Goal: Task Accomplishment & Management: Manage account settings

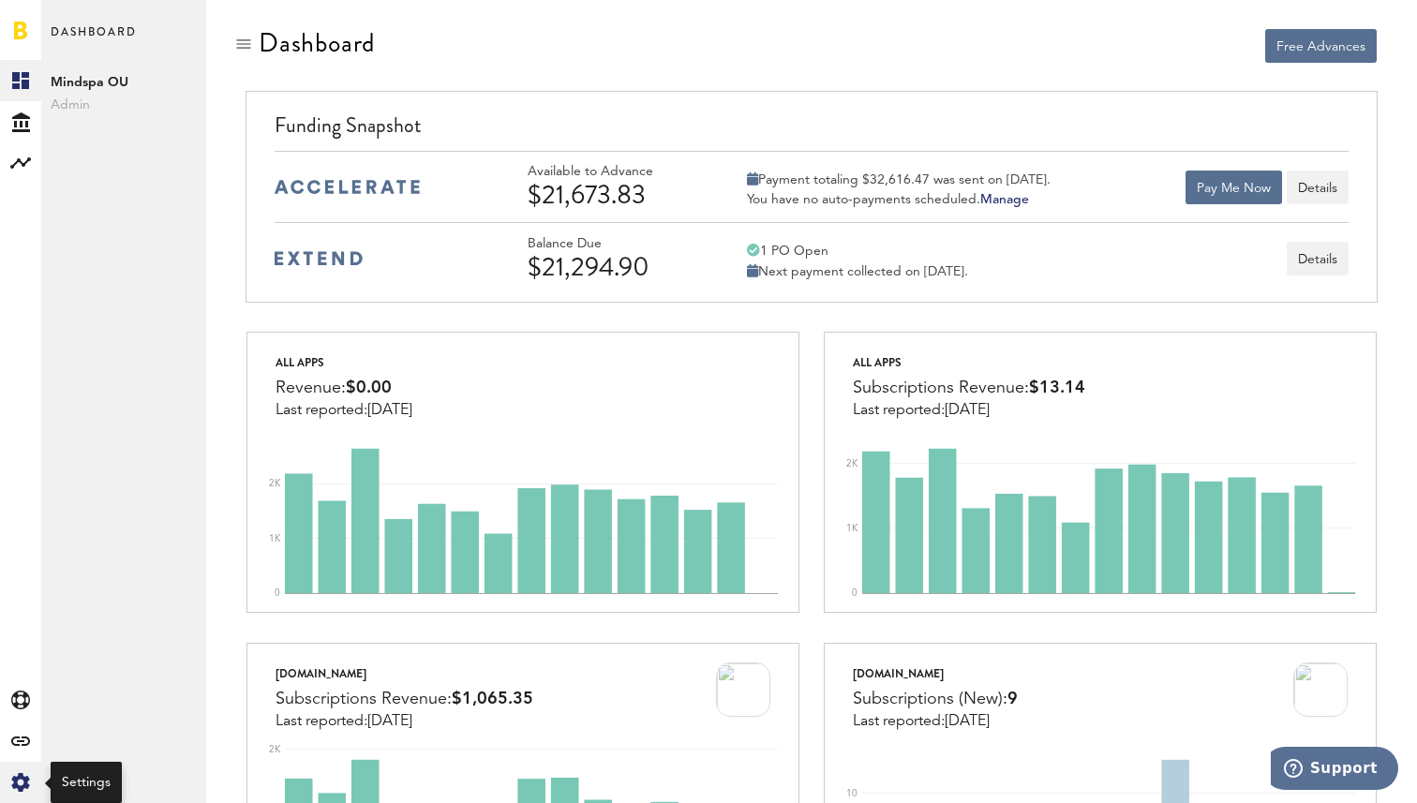
click at [12, 789] on icon "Created with Sketch." at bounding box center [20, 782] width 19 height 19
click at [23, 779] on icon at bounding box center [20, 782] width 18 height 19
click at [29, 776] on icon "Created with Sketch." at bounding box center [20, 782] width 19 height 19
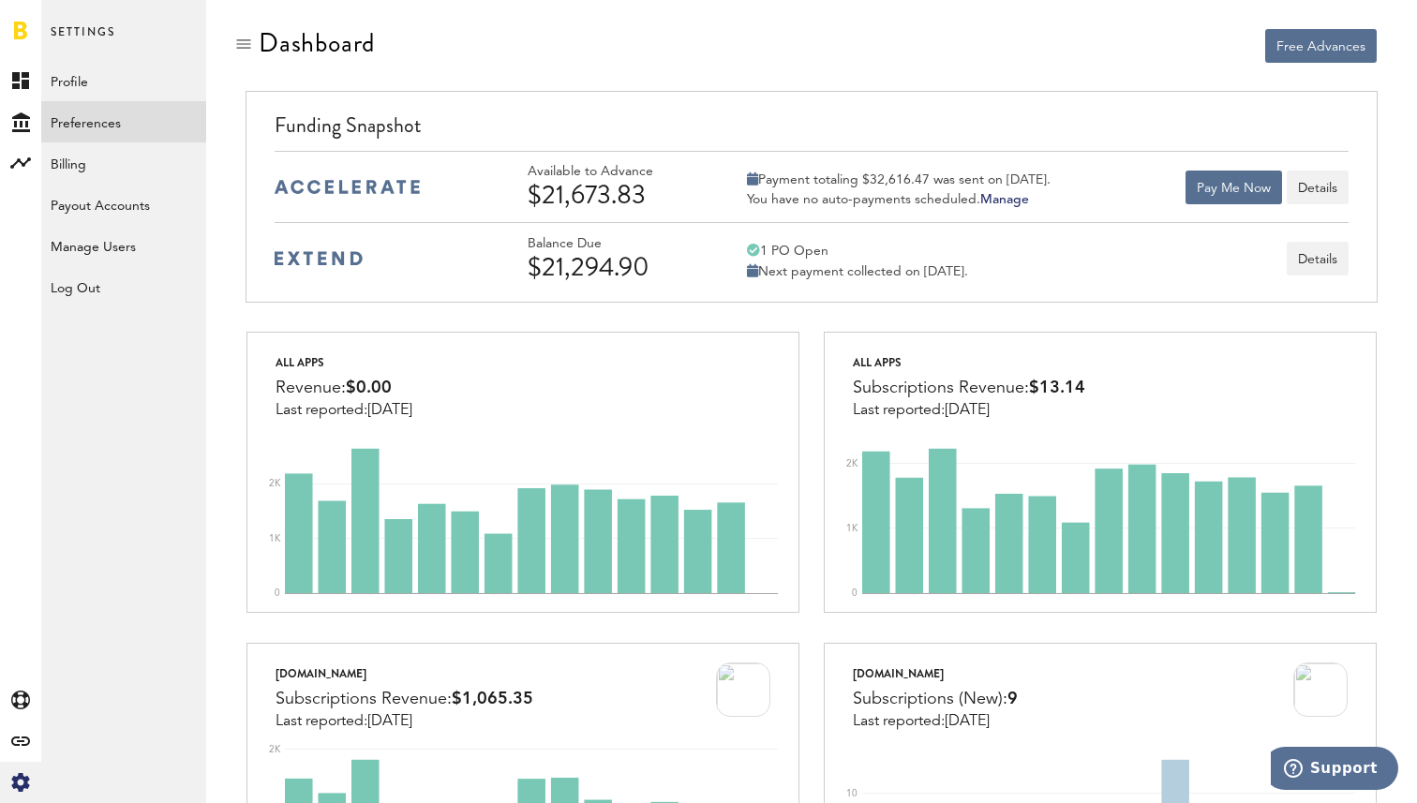
click at [78, 126] on link "Preferences" at bounding box center [123, 121] width 165 height 41
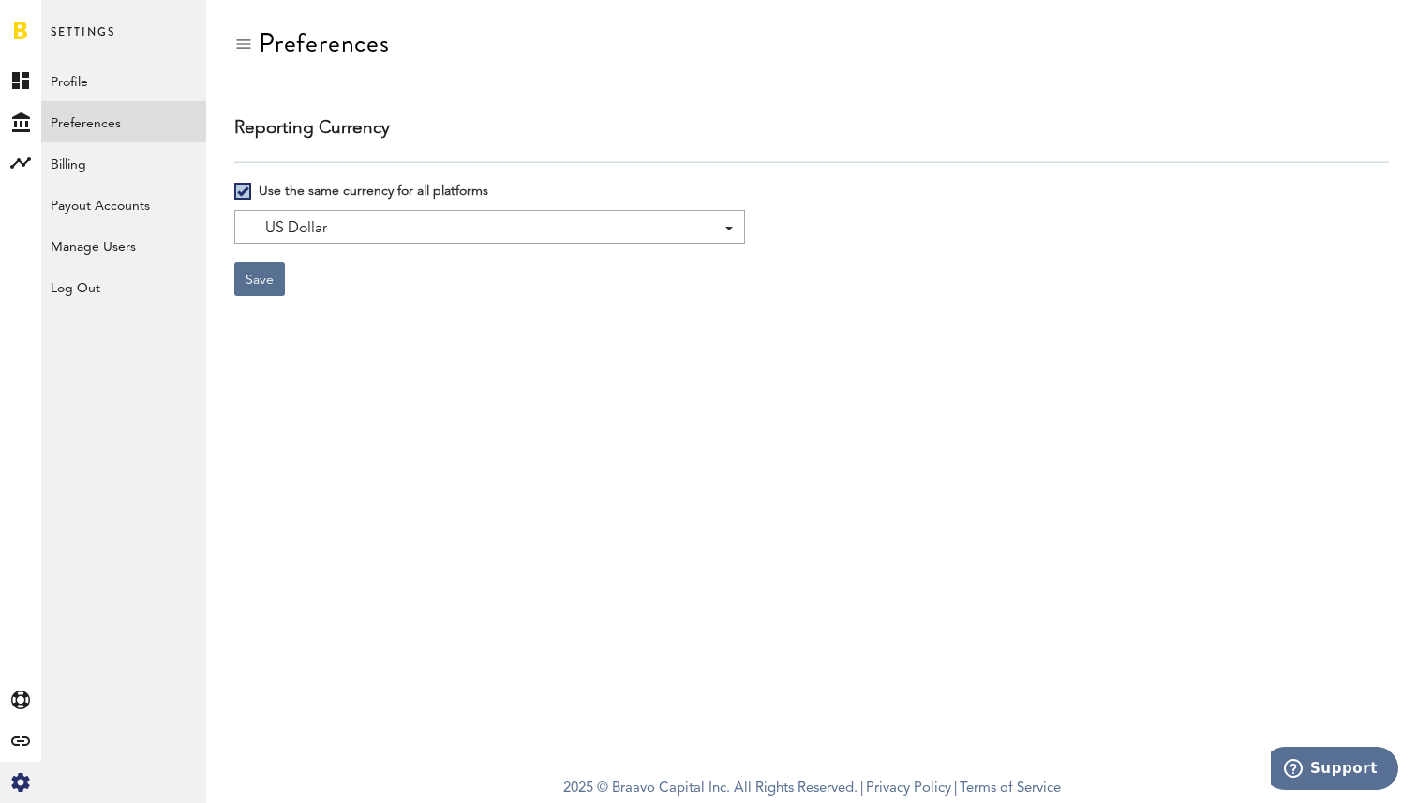
click at [79, 123] on link "Preferences" at bounding box center [123, 121] width 165 height 41
click at [16, 783] on icon at bounding box center [20, 782] width 18 height 19
click at [23, 75] on icon at bounding box center [20, 80] width 17 height 17
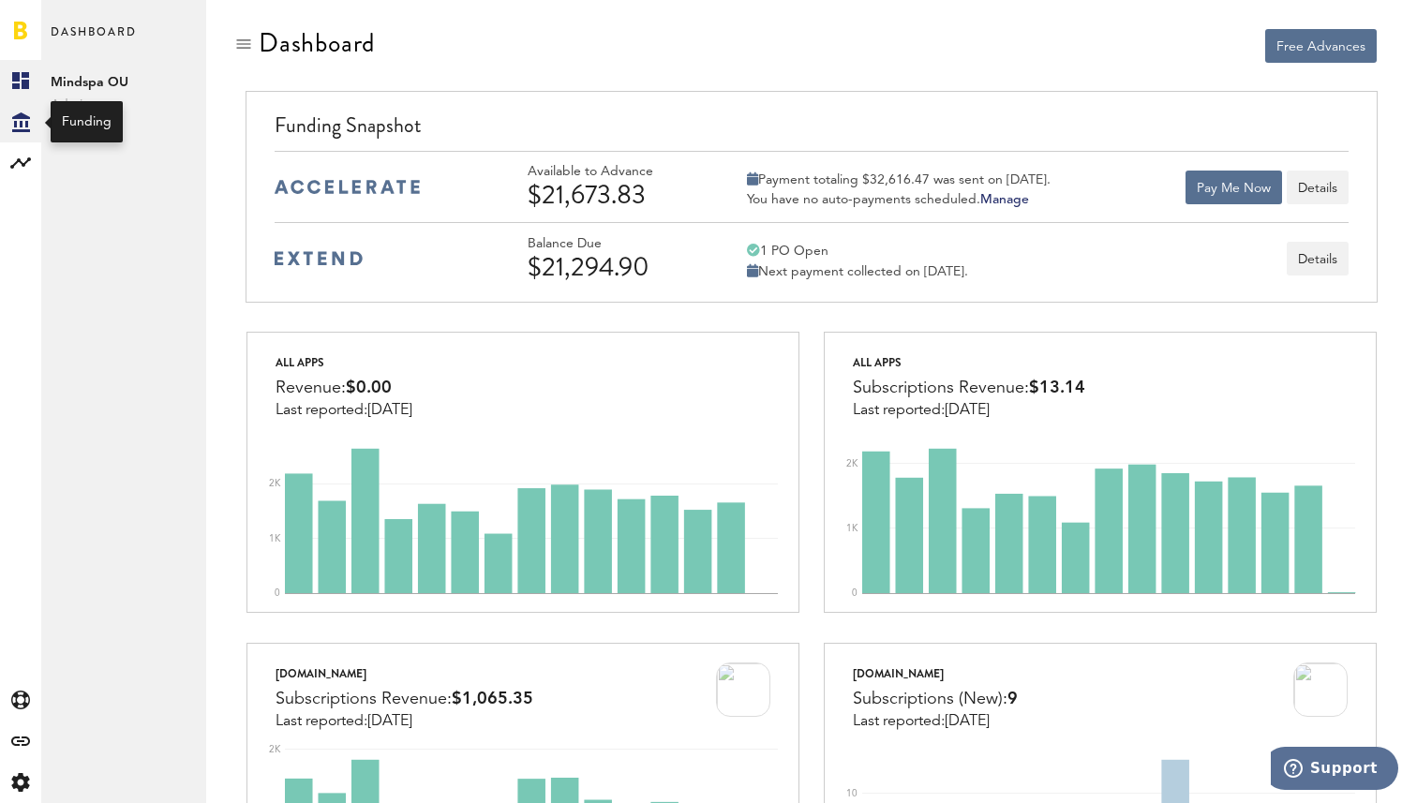
click at [14, 126] on icon at bounding box center [21, 122] width 18 height 20
click at [20, 154] on rect at bounding box center [20, 163] width 22 height 22
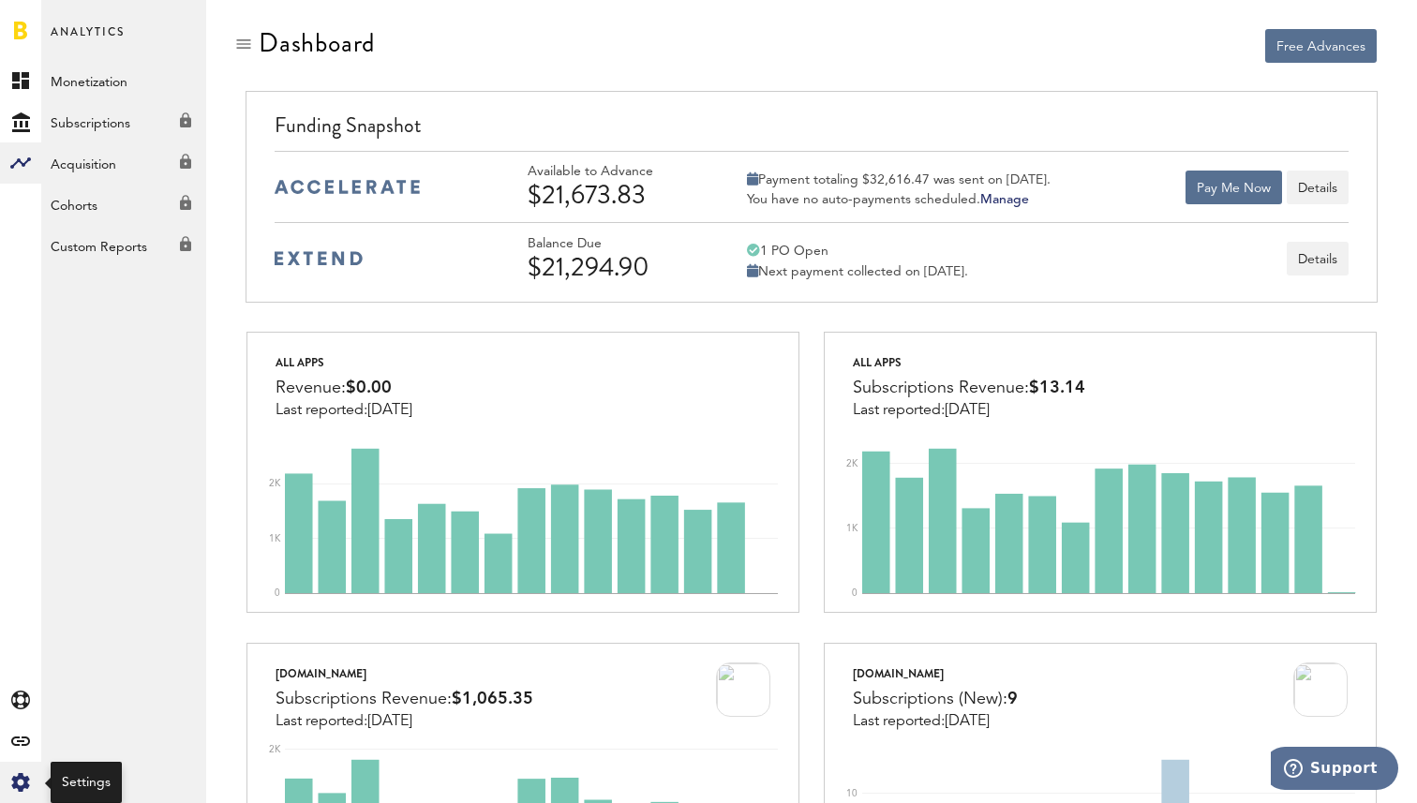
click at [22, 785] on icon at bounding box center [20, 782] width 18 height 19
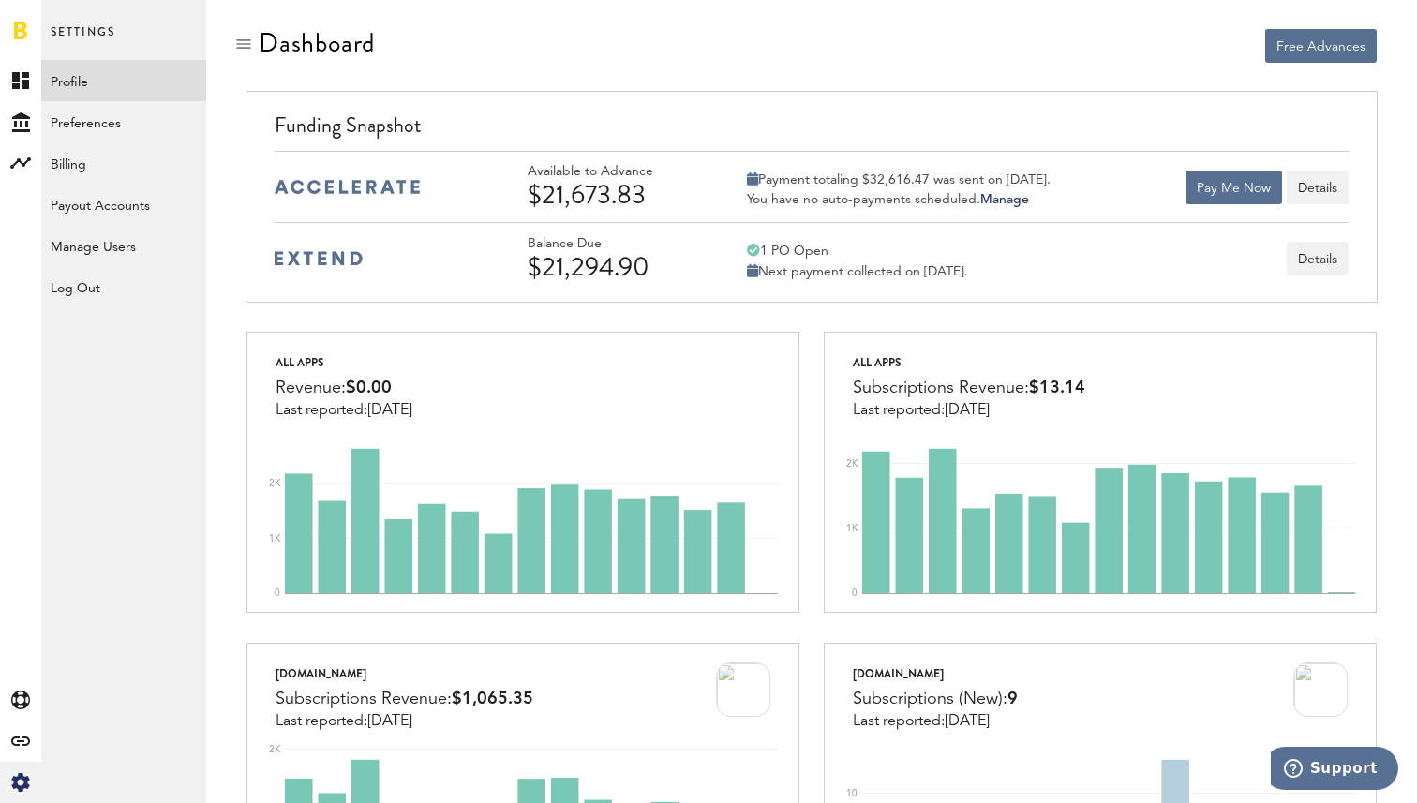
click at [87, 71] on link "Profile" at bounding box center [123, 80] width 165 height 41
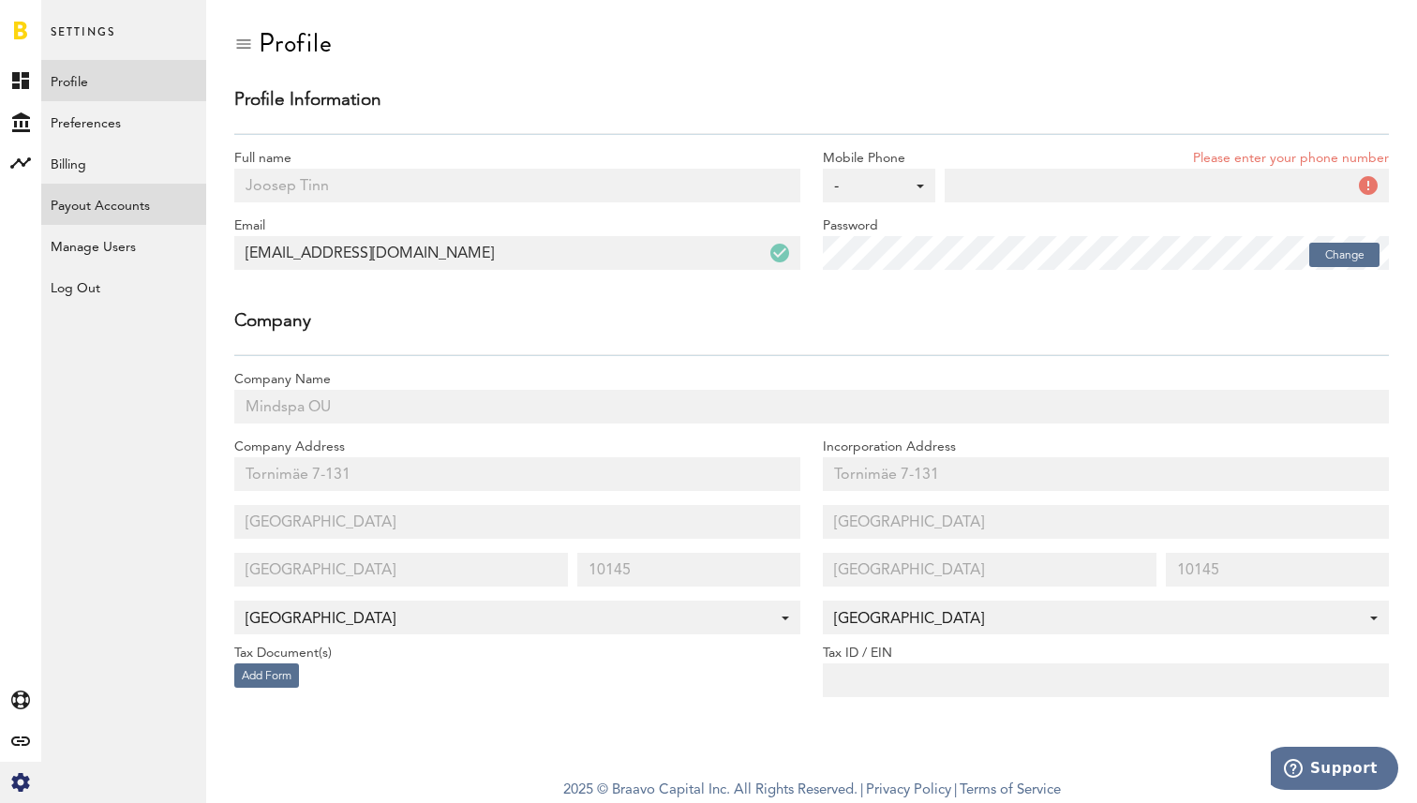
click at [101, 211] on link "Payout Accounts" at bounding box center [123, 204] width 165 height 41
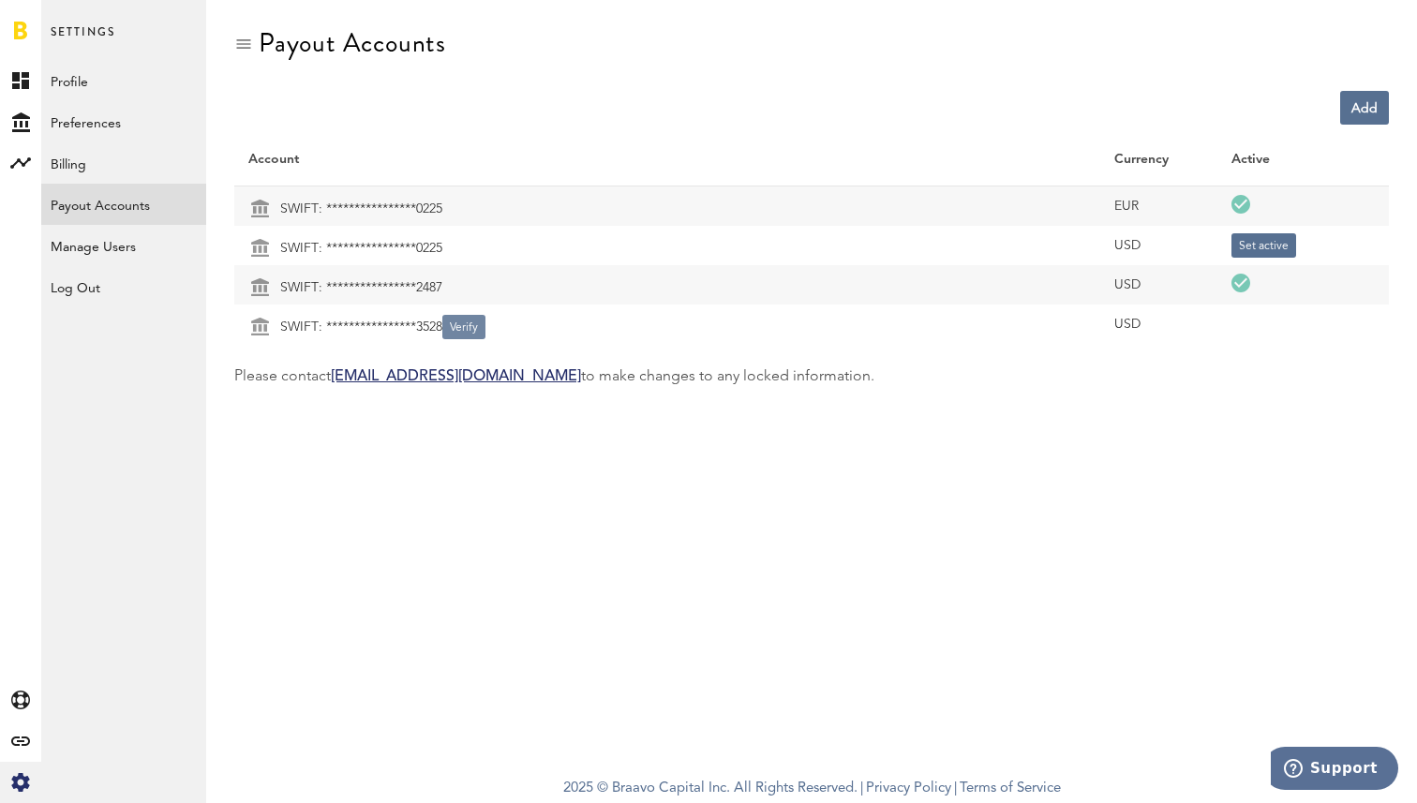
click at [463, 316] on button "Verify" at bounding box center [463, 327] width 43 height 24
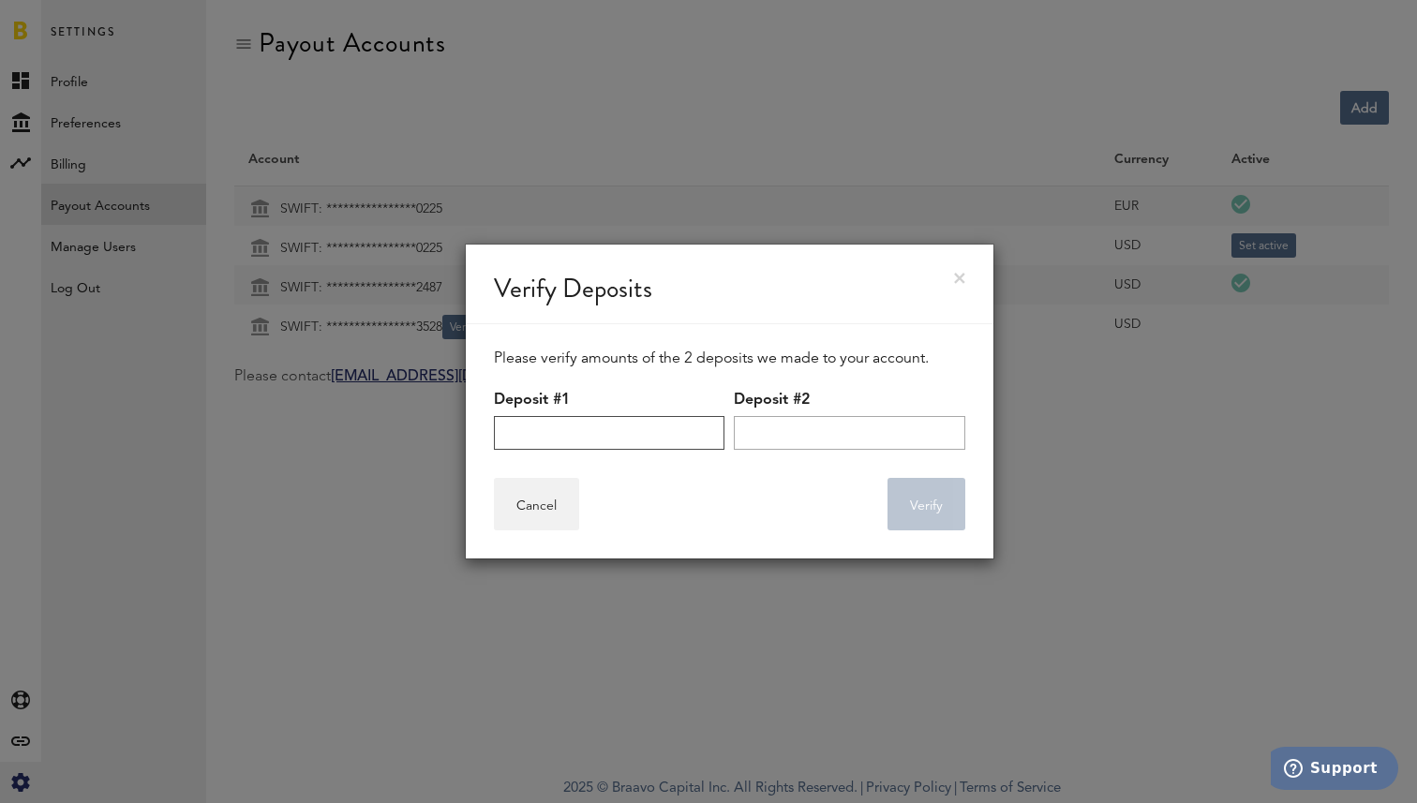
click at [533, 425] on input "text" at bounding box center [609, 433] width 231 height 34
type input "0.2"
type input "0.8"
click at [914, 507] on button "Verify" at bounding box center [926, 504] width 78 height 52
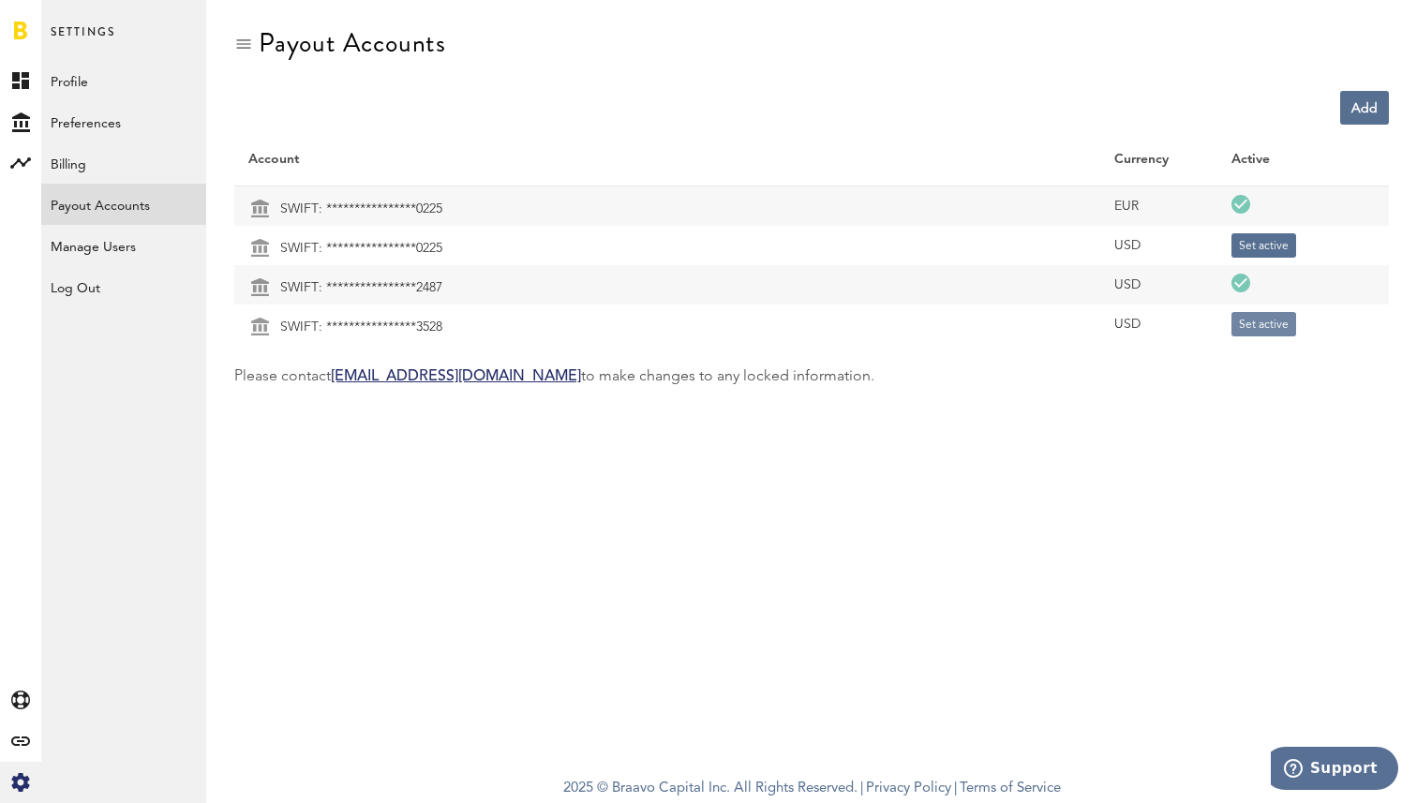
click at [1261, 325] on button "Set active" at bounding box center [1263, 324] width 65 height 24
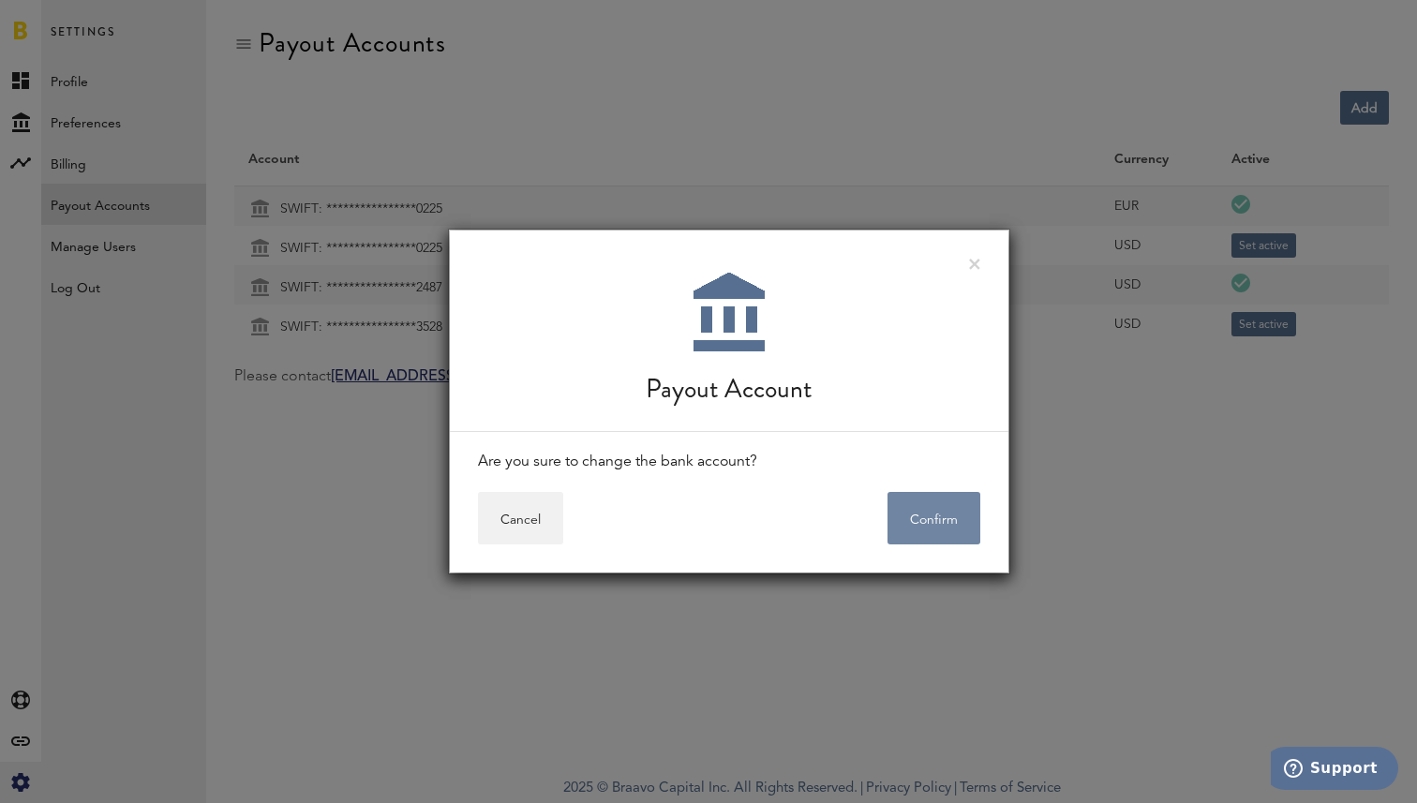
click at [927, 517] on button "Confirm" at bounding box center [933, 518] width 93 height 52
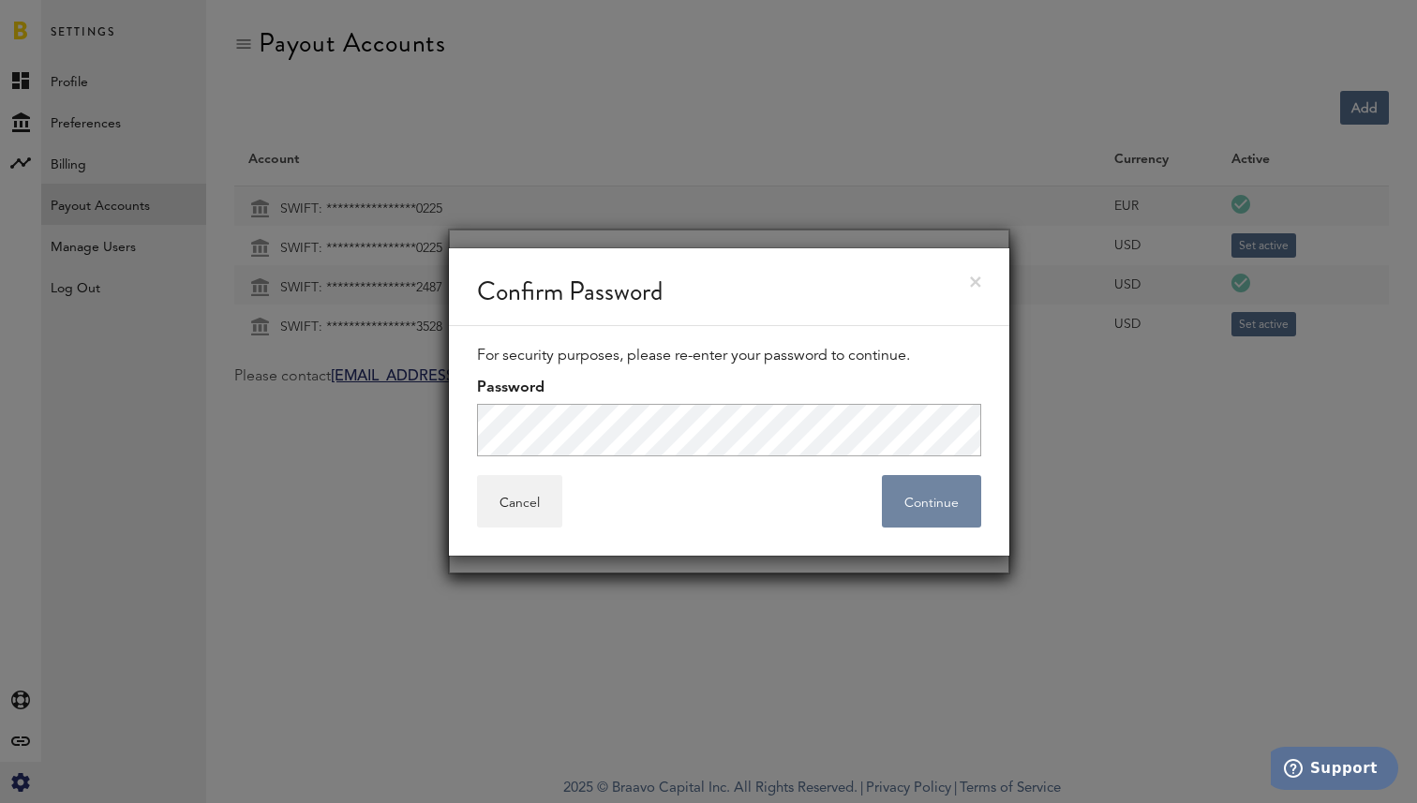
click at [925, 502] on button "Continue" at bounding box center [931, 501] width 99 height 52
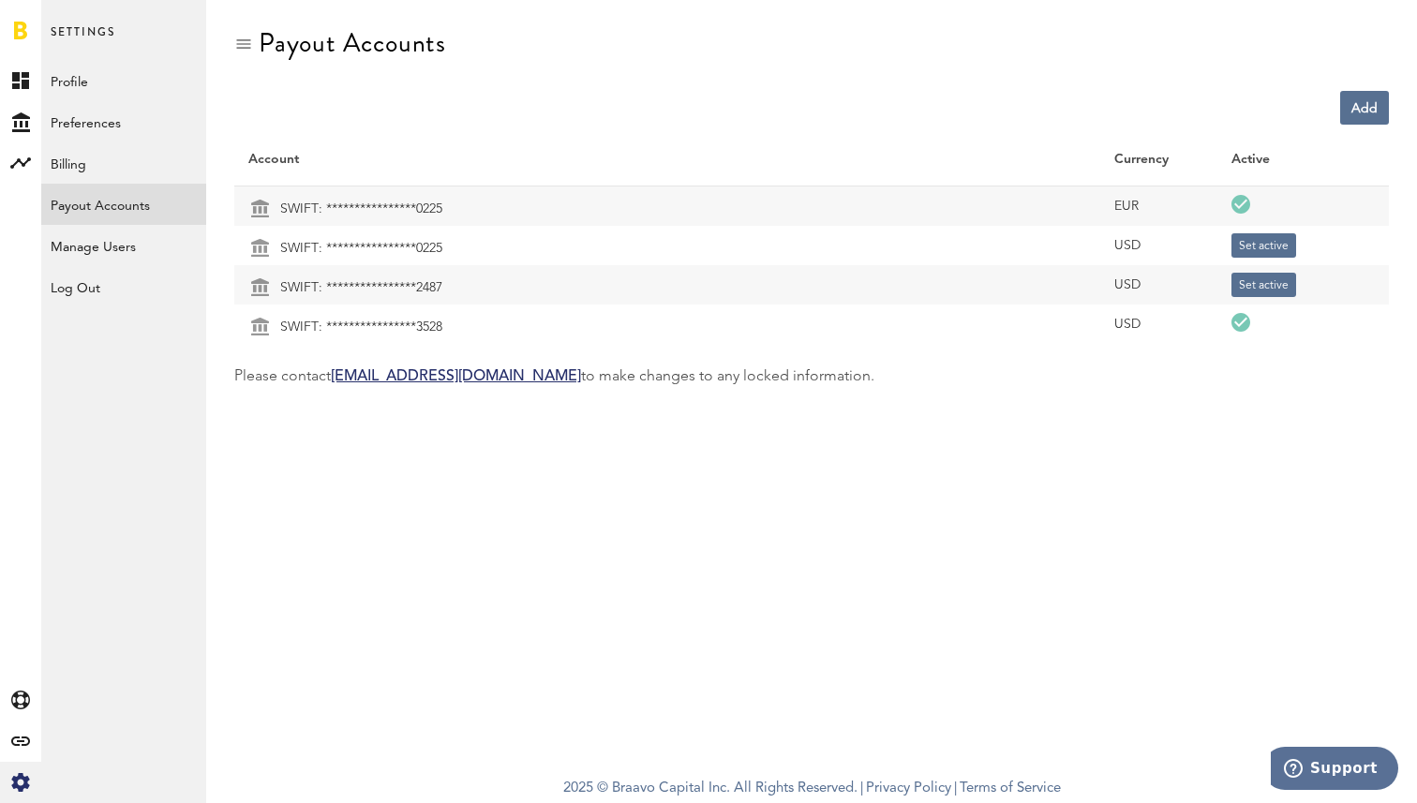
drag, startPoint x: 453, startPoint y: 331, endPoint x: 416, endPoint y: 323, distance: 37.3
click at [416, 323] on td "**********" at bounding box center [667, 327] width 866 height 34
copy td "3528"
click at [100, 74] on link "Profile" at bounding box center [123, 80] width 165 height 41
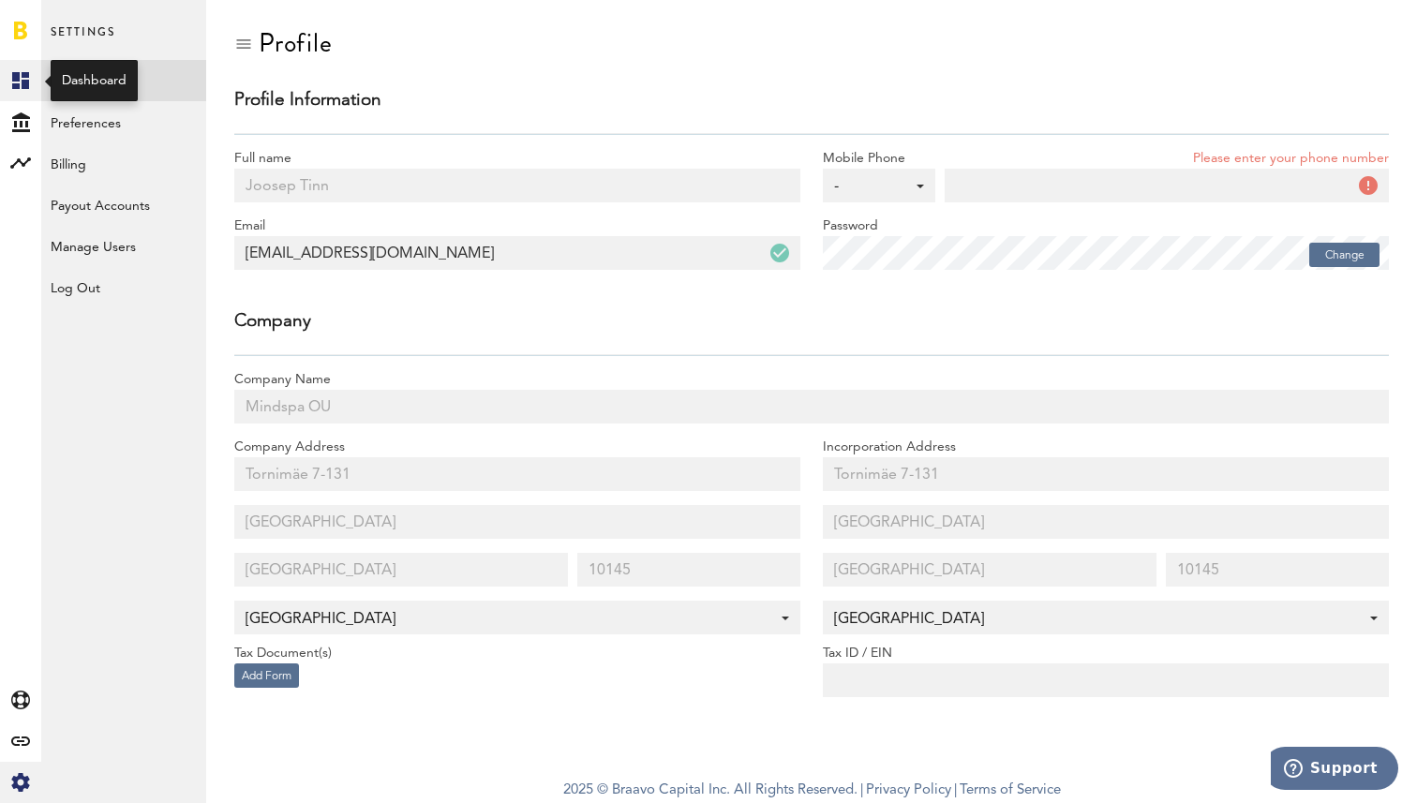
click at [26, 85] on icon at bounding box center [20, 80] width 17 height 17
